Goal: Find contact information: Find contact information

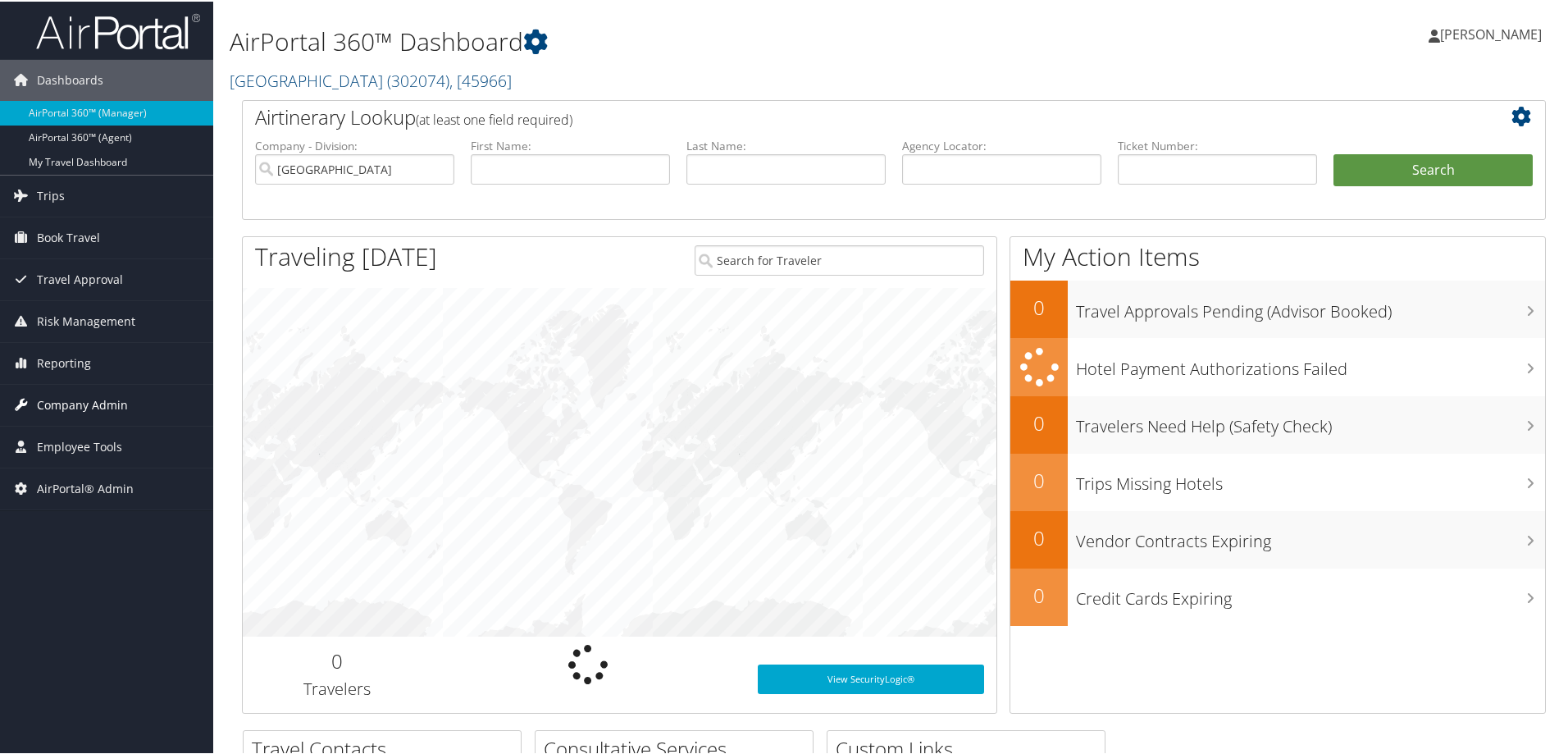
click at [112, 402] on span "Company Admin" at bounding box center [82, 404] width 91 height 41
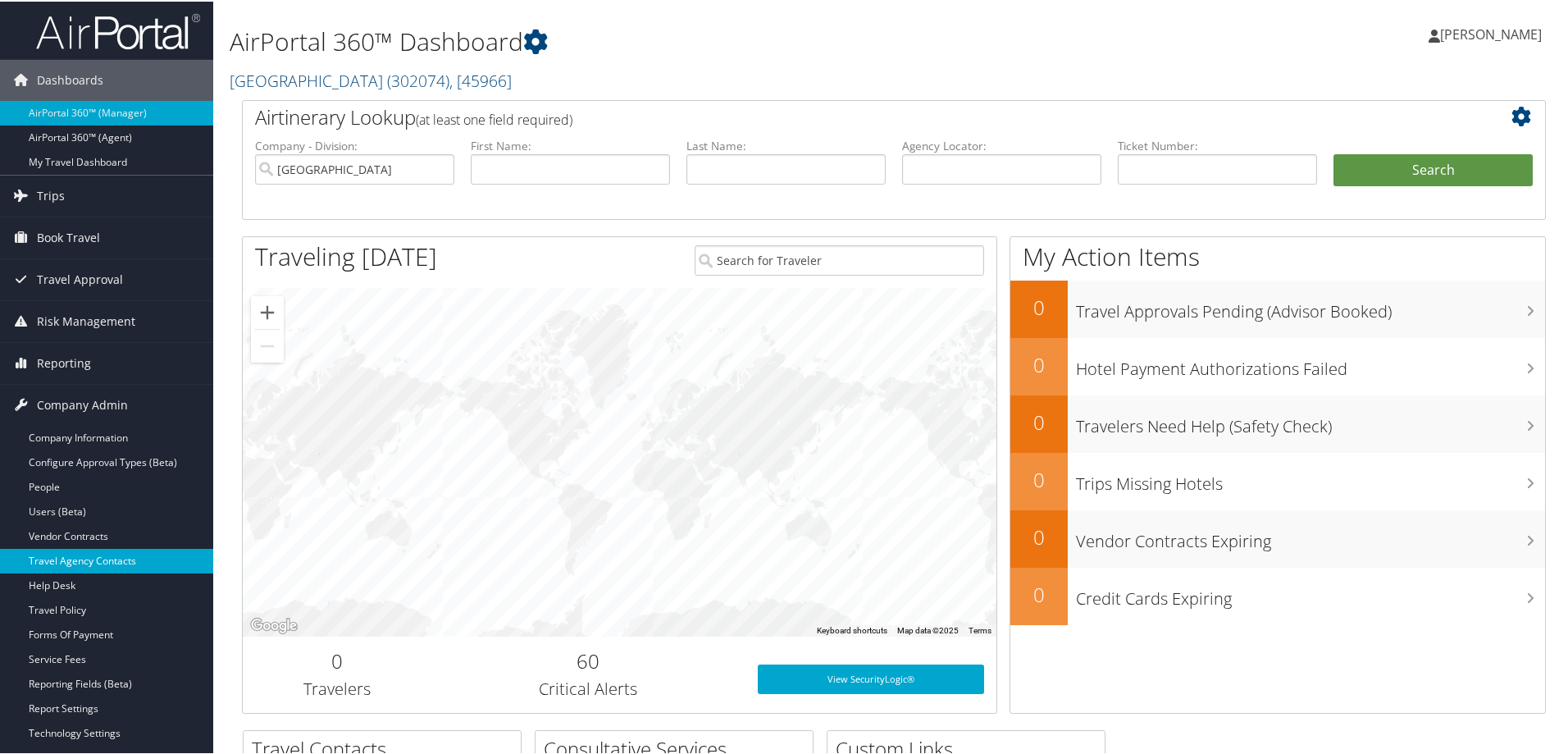
click at [90, 559] on link "Travel Agency Contacts" at bounding box center [107, 559] width 213 height 25
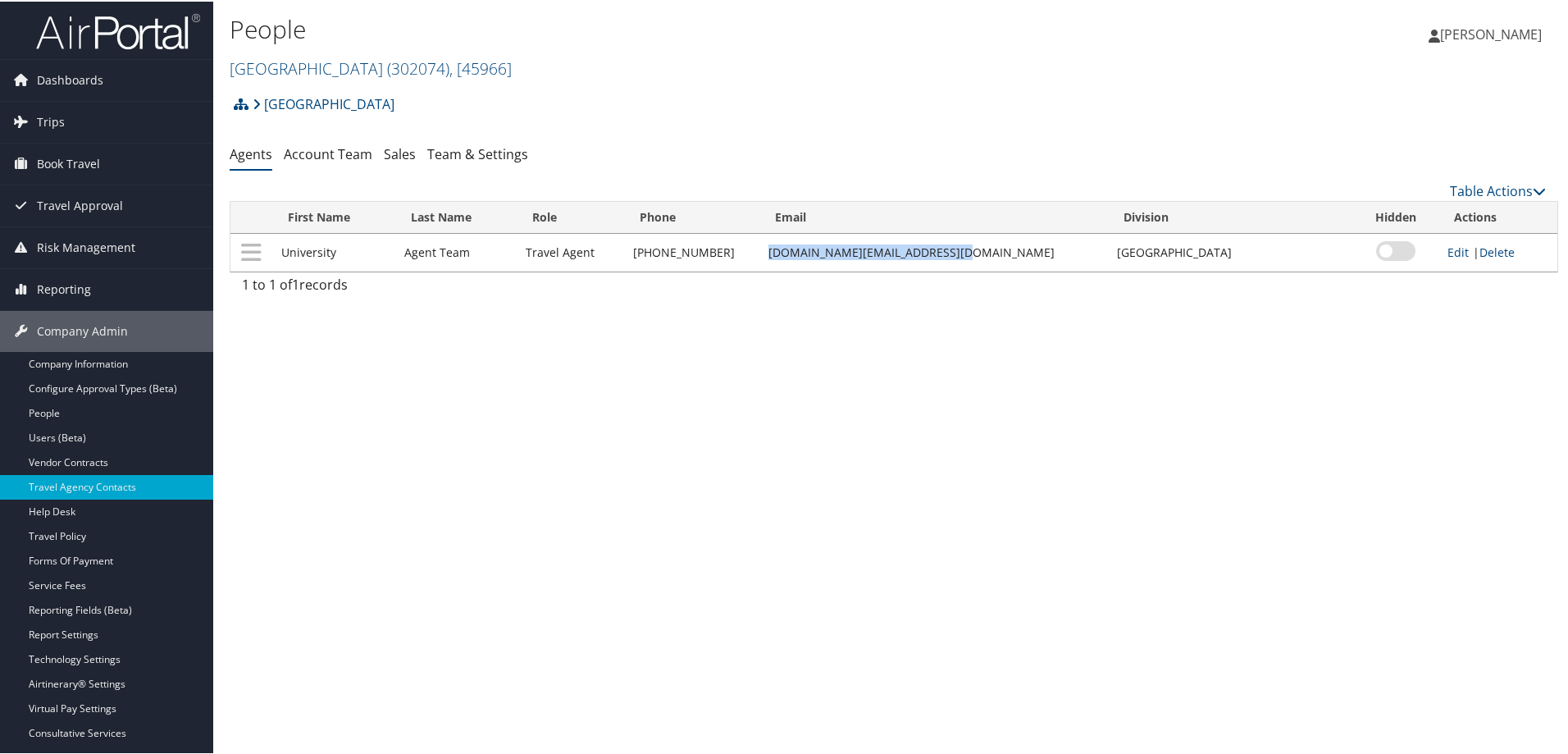
drag, startPoint x: 786, startPoint y: 254, endPoint x: 952, endPoint y: 254, distance: 166.0
click at [952, 254] on td "university.travel@cbtravel.com" at bounding box center [934, 251] width 348 height 38
copy td "university.travel@cbtravel.com"
click at [80, 462] on link "Vendor Contracts" at bounding box center [107, 461] width 213 height 25
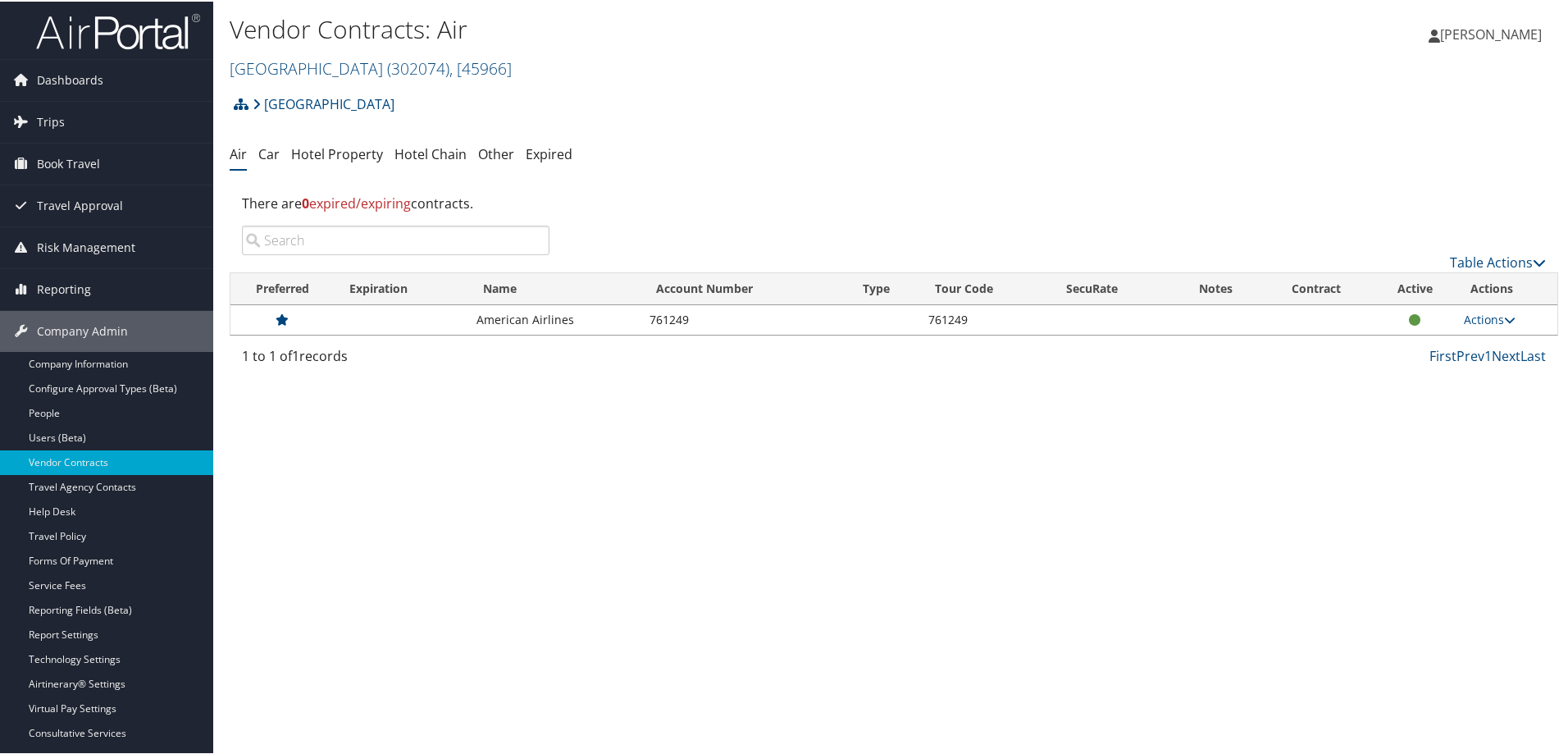
click at [1518, 31] on span "[PERSON_NAME]" at bounding box center [1491, 33] width 102 height 18
click at [1391, 298] on link "Sign Out" at bounding box center [1447, 296] width 183 height 28
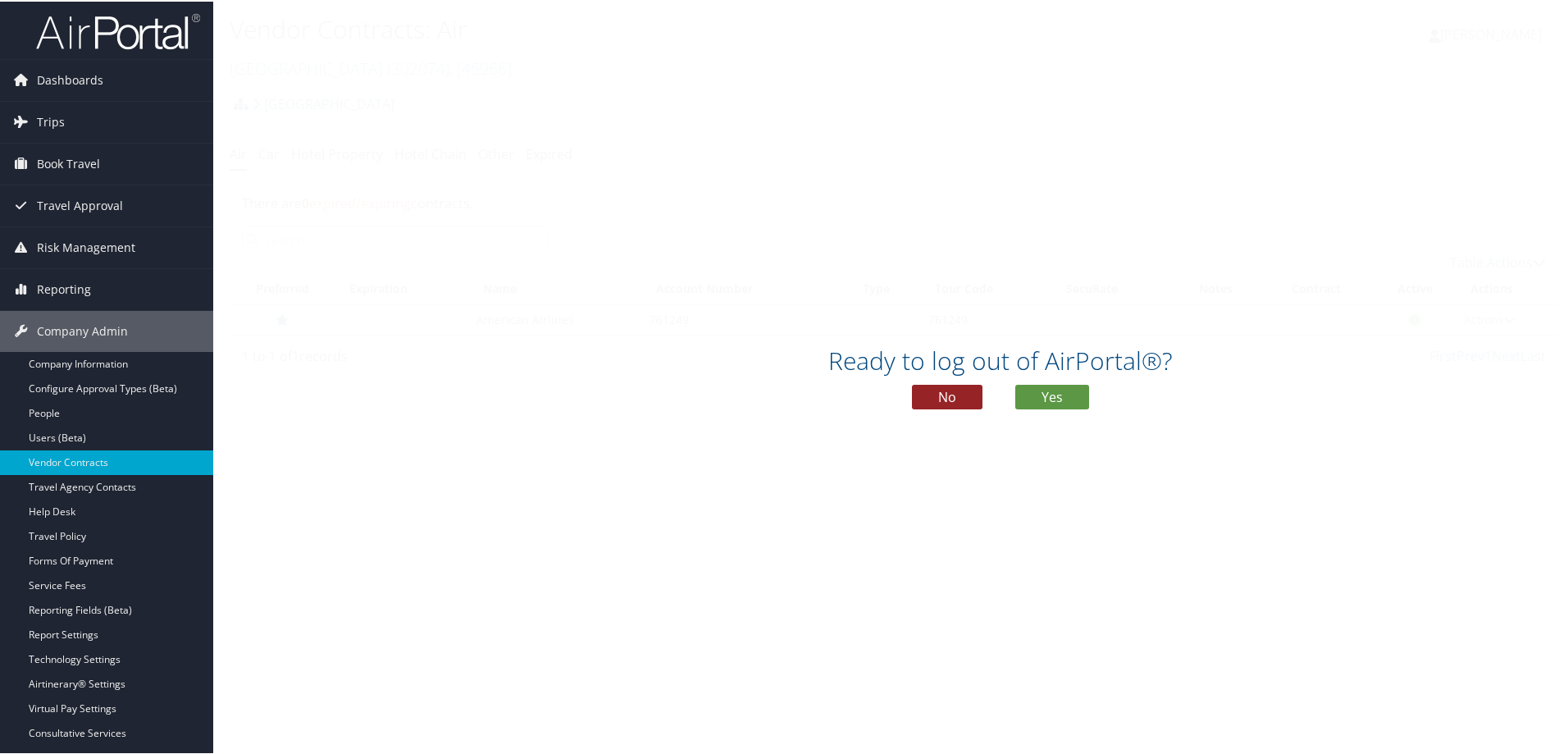
click at [942, 395] on button "No" at bounding box center [947, 396] width 71 height 25
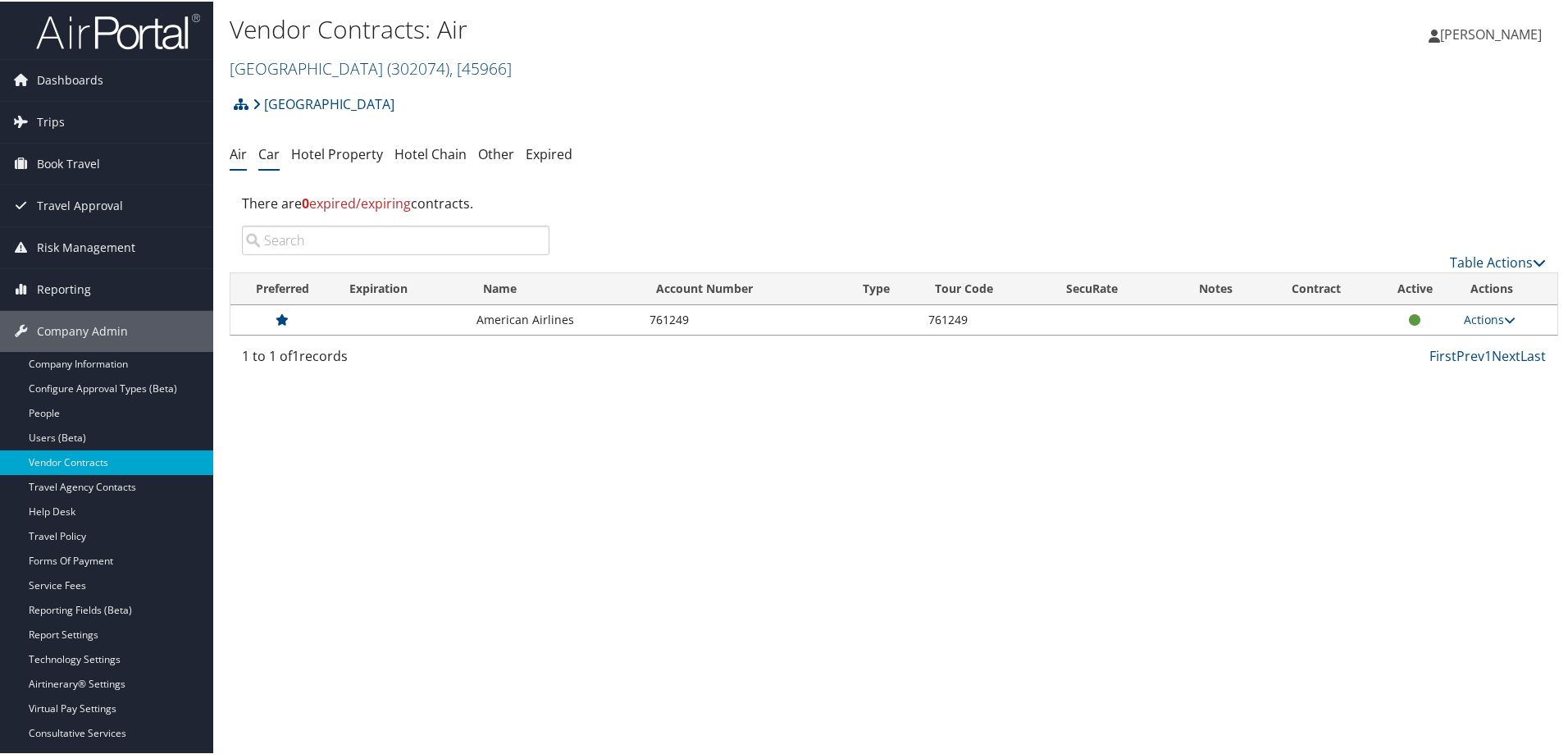
click at [267, 149] on link "Car" at bounding box center [269, 153] width 21 height 18
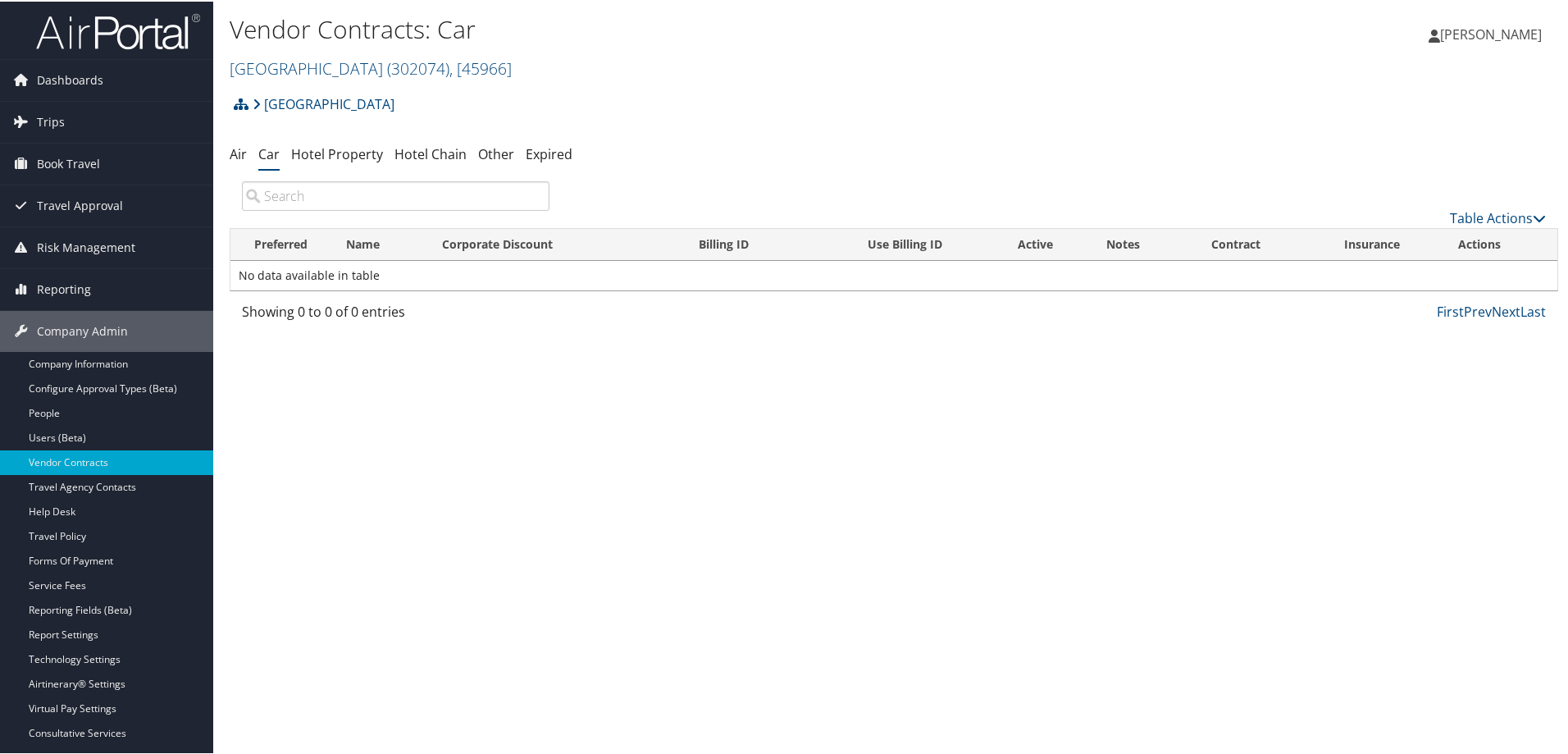
drag, startPoint x: 514, startPoint y: 504, endPoint x: 516, endPoint y: 425, distance: 79.0
click at [517, 503] on div "Vendor Contracts: Car [GEOGRAPHIC_DATA] ( 302074 ) , [ 45966 ] [PERSON_NAME] Co…" at bounding box center [894, 377] width 1361 height 754
click at [359, 154] on link "Hotel Property" at bounding box center [337, 153] width 92 height 18
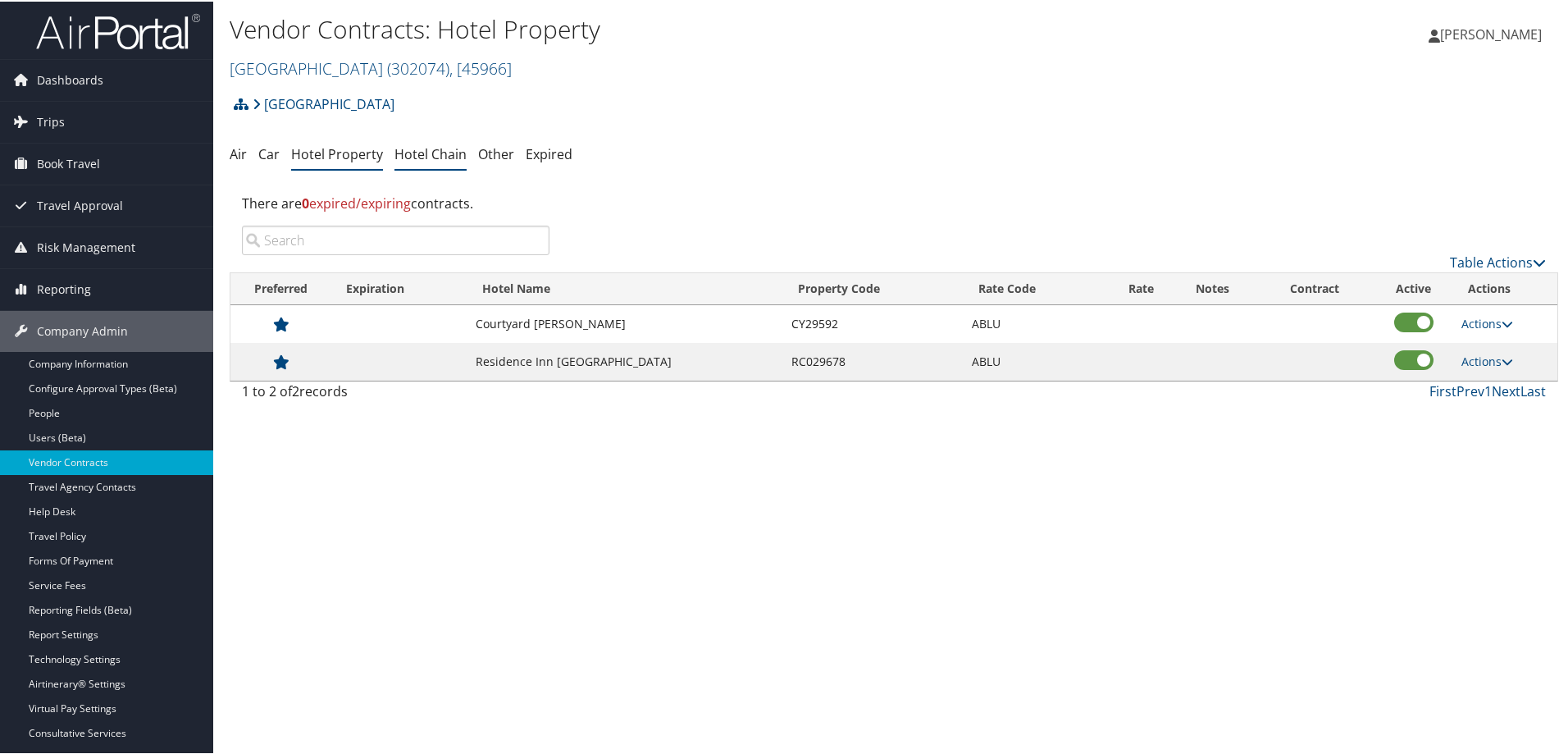
click at [449, 152] on link "Hotel Chain" at bounding box center [431, 153] width 72 height 18
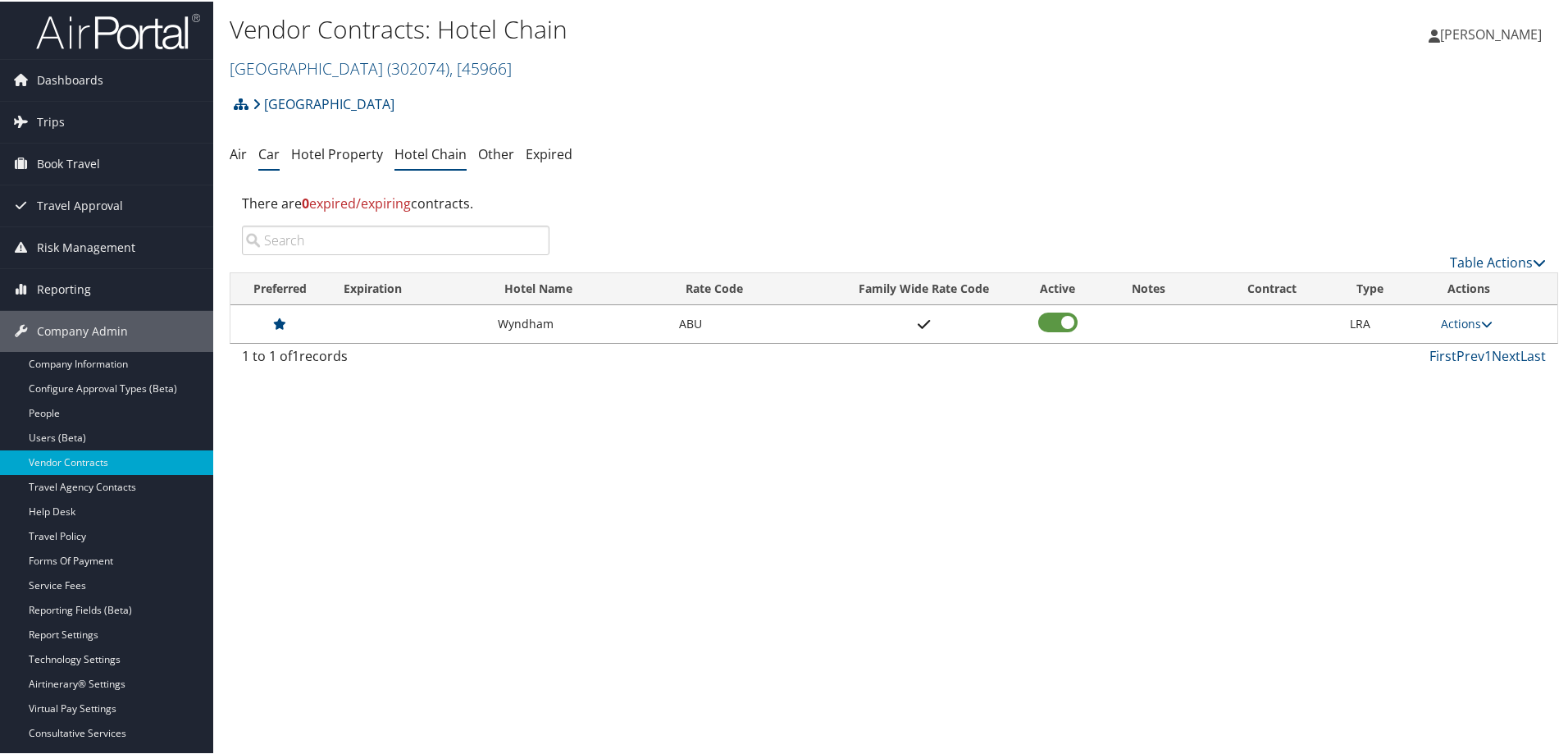
click at [267, 154] on link "Car" at bounding box center [269, 153] width 21 height 18
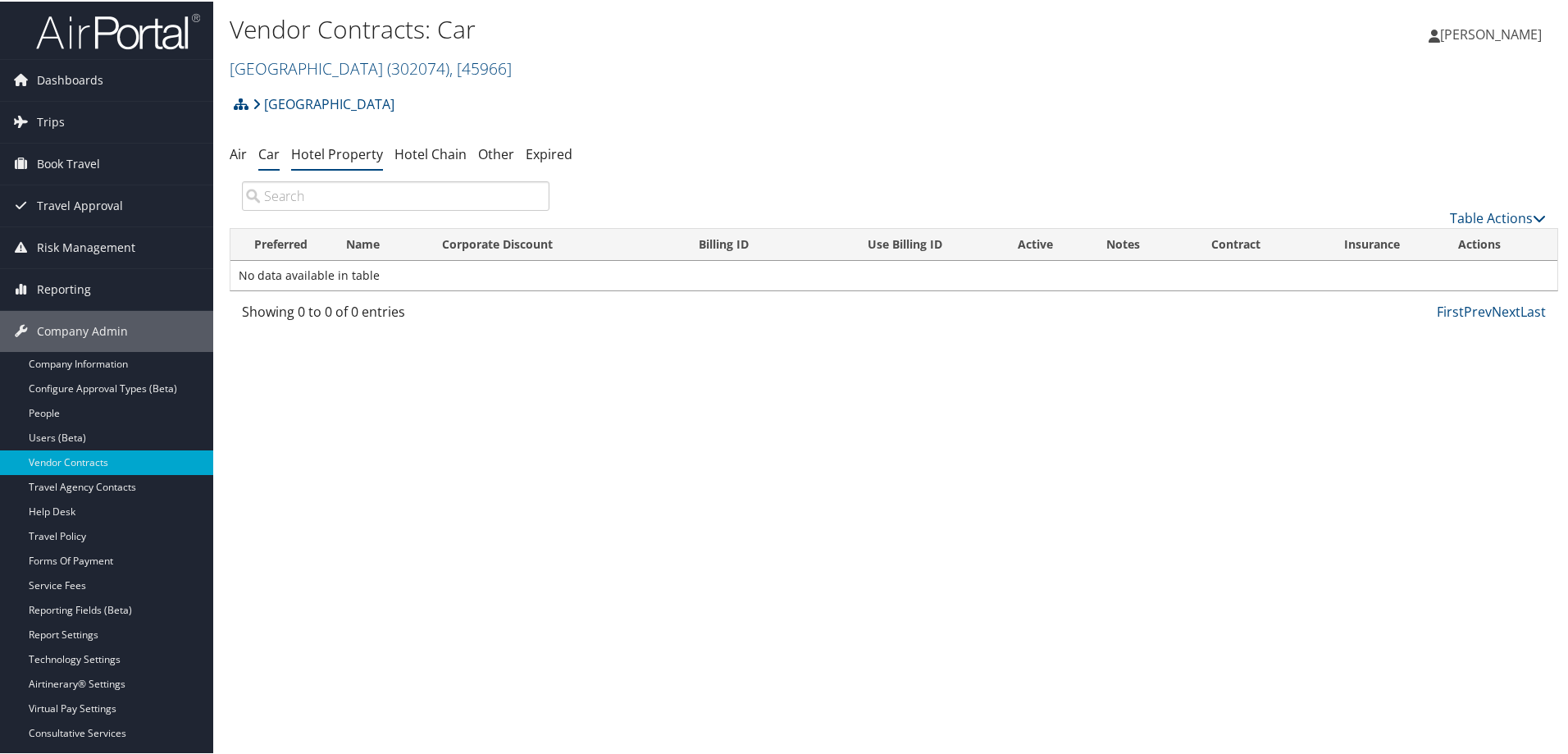
click at [332, 152] on link "Hotel Property" at bounding box center [337, 153] width 92 height 18
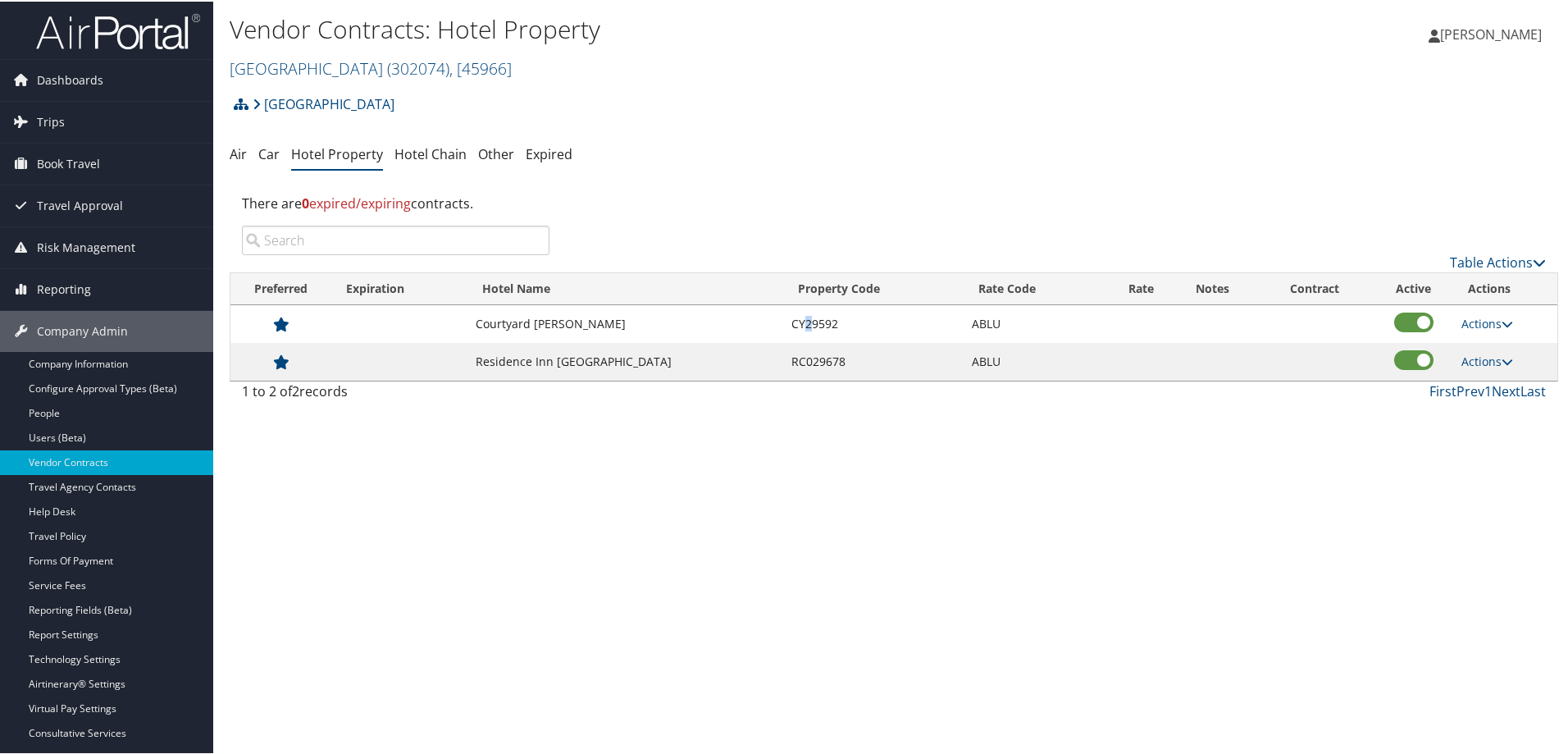
click at [813, 324] on td "CY29592" at bounding box center [873, 323] width 181 height 38
click at [840, 453] on div "Vendor Contracts: Hotel Property [GEOGRAPHIC_DATA] ( 302074 ) , [ 45966 ] [PERS…" at bounding box center [894, 377] width 1361 height 754
drag, startPoint x: 803, startPoint y: 323, endPoint x: 835, endPoint y: 321, distance: 32.1
click at [835, 321] on td "CY29592" at bounding box center [873, 323] width 181 height 38
copy td "29592"
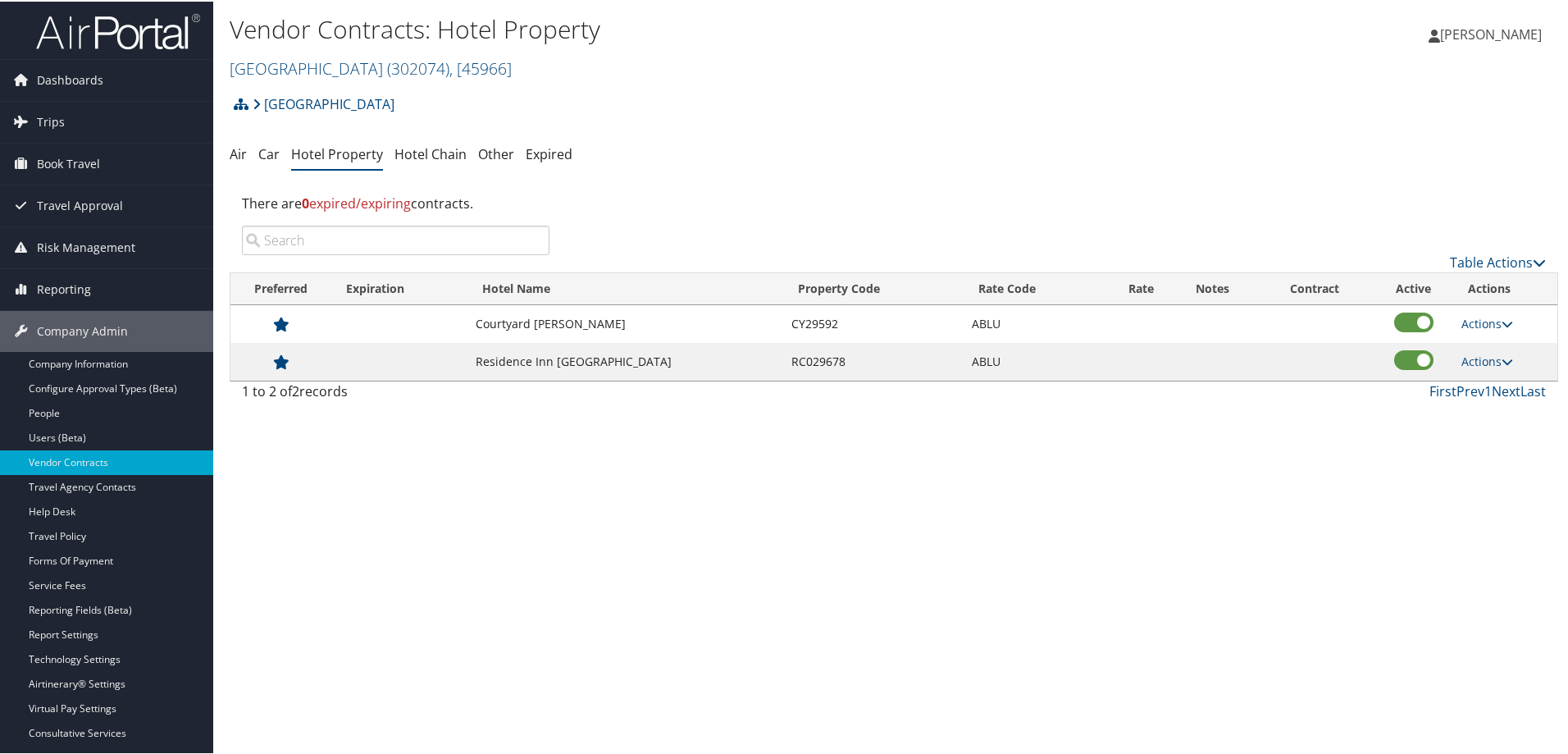
click at [525, 323] on td "Courtyard [PERSON_NAME]" at bounding box center [625, 323] width 316 height 38
drag, startPoint x: 479, startPoint y: 327, endPoint x: 641, endPoint y: 327, distance: 162.0
click at [641, 327] on td "Courtyard [PERSON_NAME]" at bounding box center [625, 323] width 316 height 38
copy td "Courtyard [PERSON_NAME]"
drag, startPoint x: 807, startPoint y: 361, endPoint x: 841, endPoint y: 361, distance: 34.0
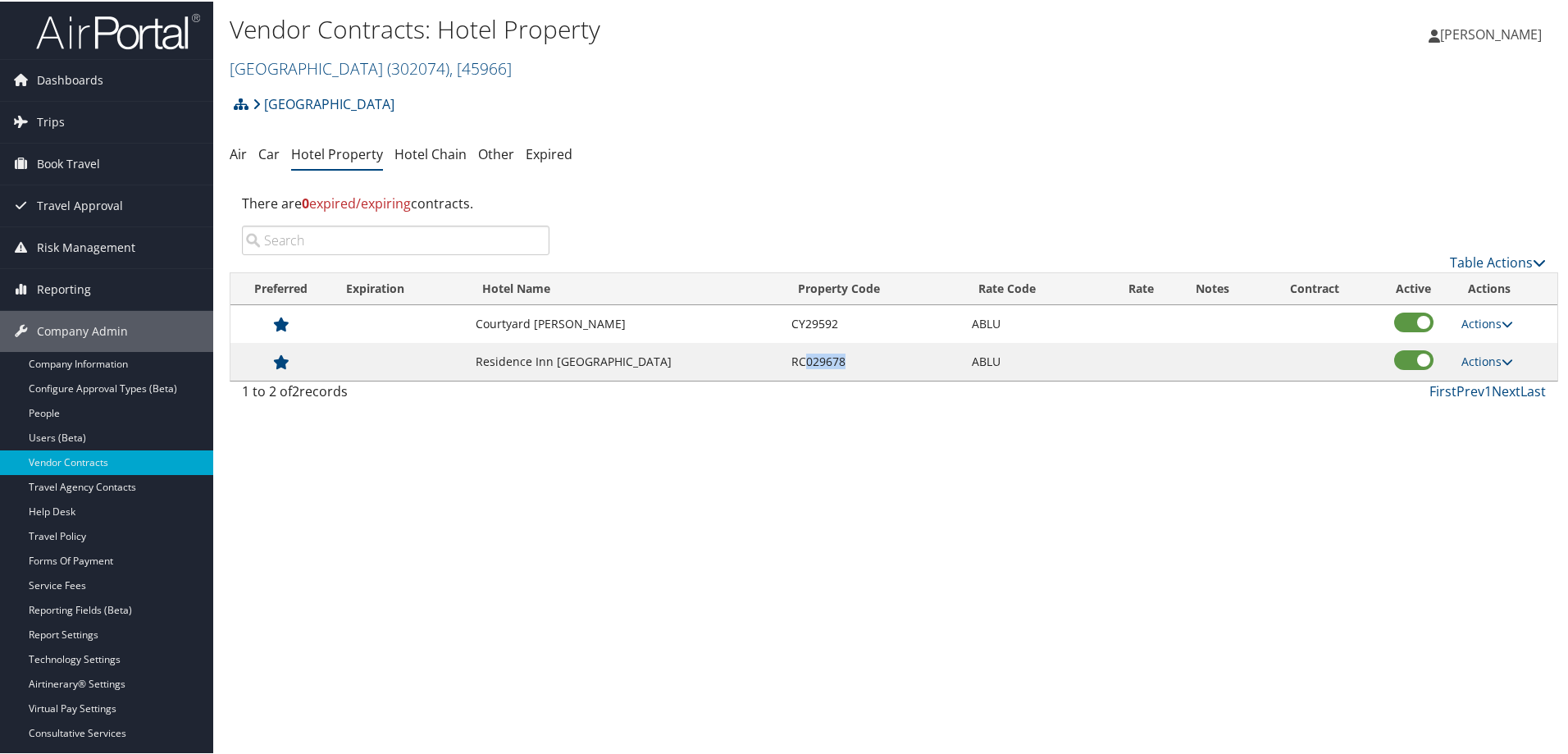
click at [841, 361] on td "RC029678" at bounding box center [873, 361] width 181 height 38
copy td "029678"
